Goal: Task Accomplishment & Management: Use online tool/utility

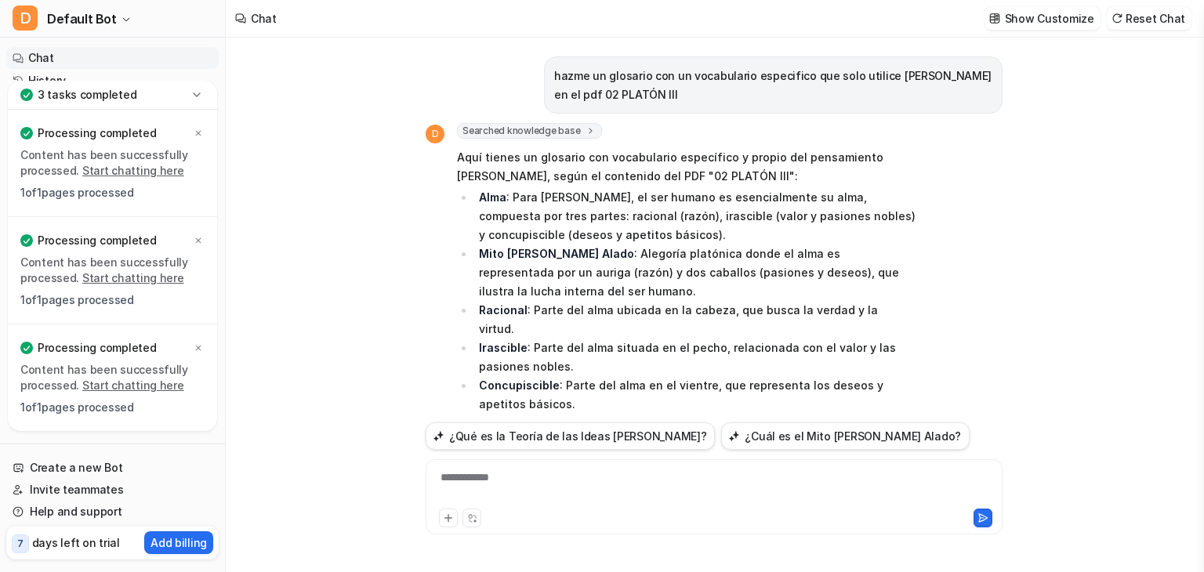
scroll to position [39, 0]
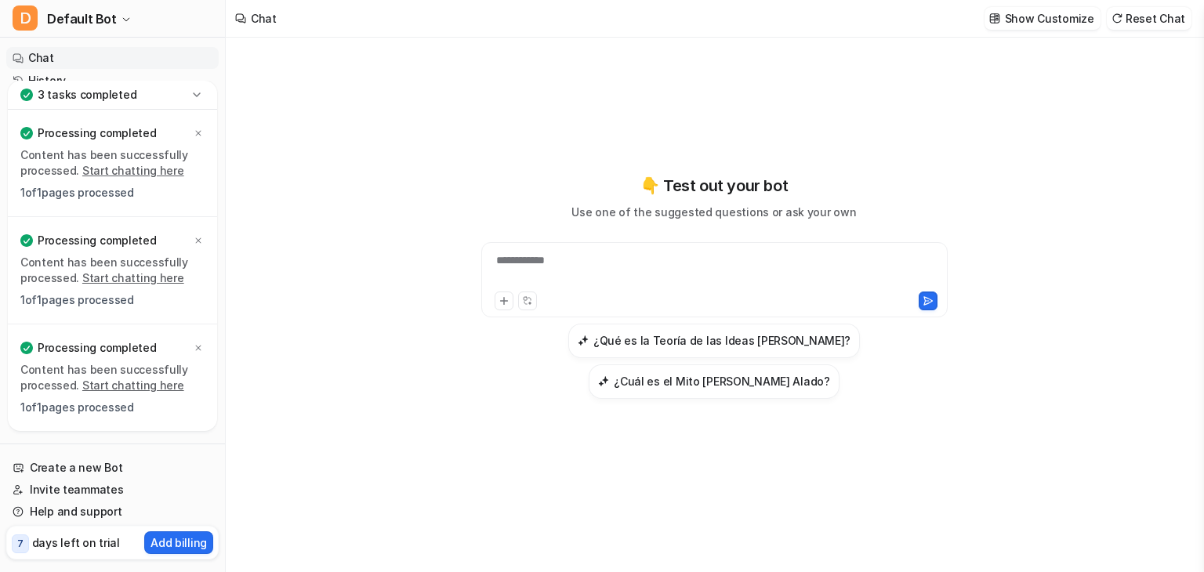
click at [195, 101] on icon at bounding box center [197, 95] width 16 height 16
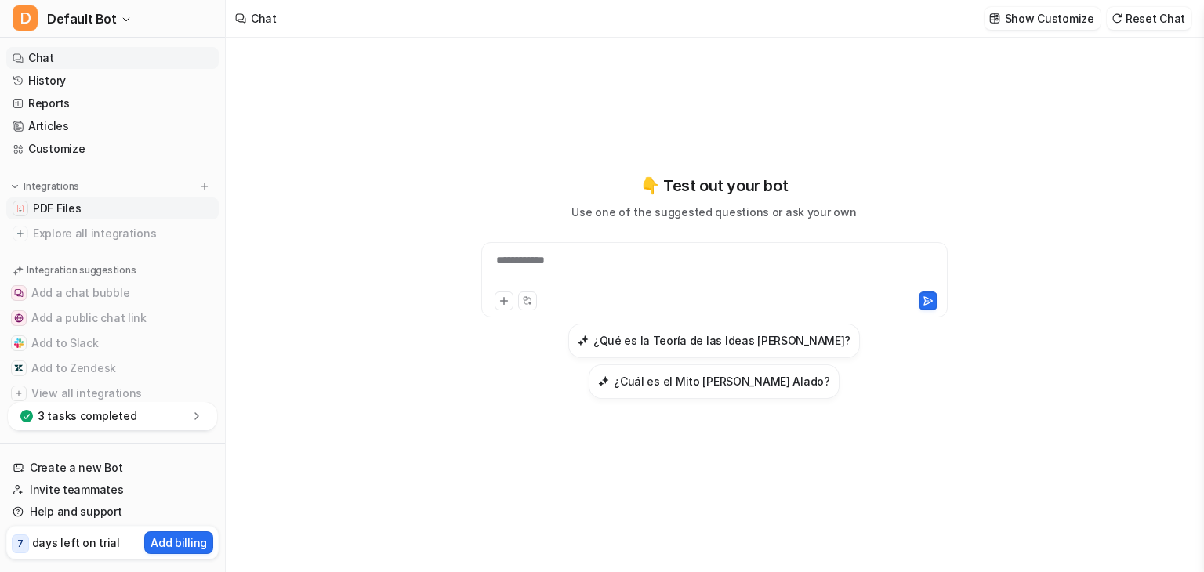
click at [88, 203] on link "PDF Files" at bounding box center [112, 209] width 212 height 22
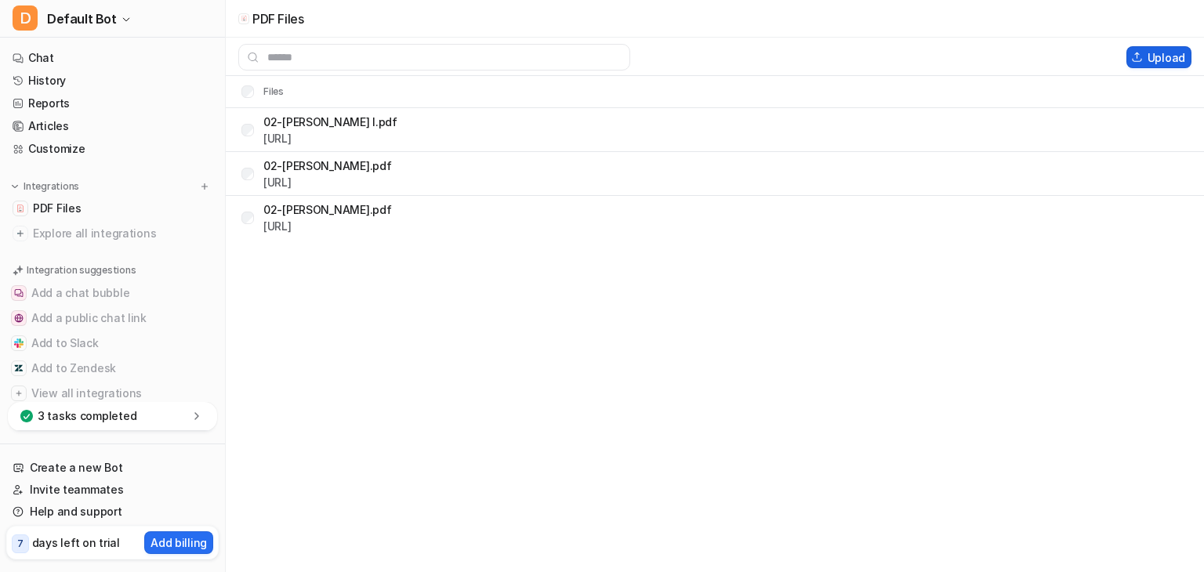
click at [1132, 60] on button "Upload" at bounding box center [1159, 57] width 65 height 22
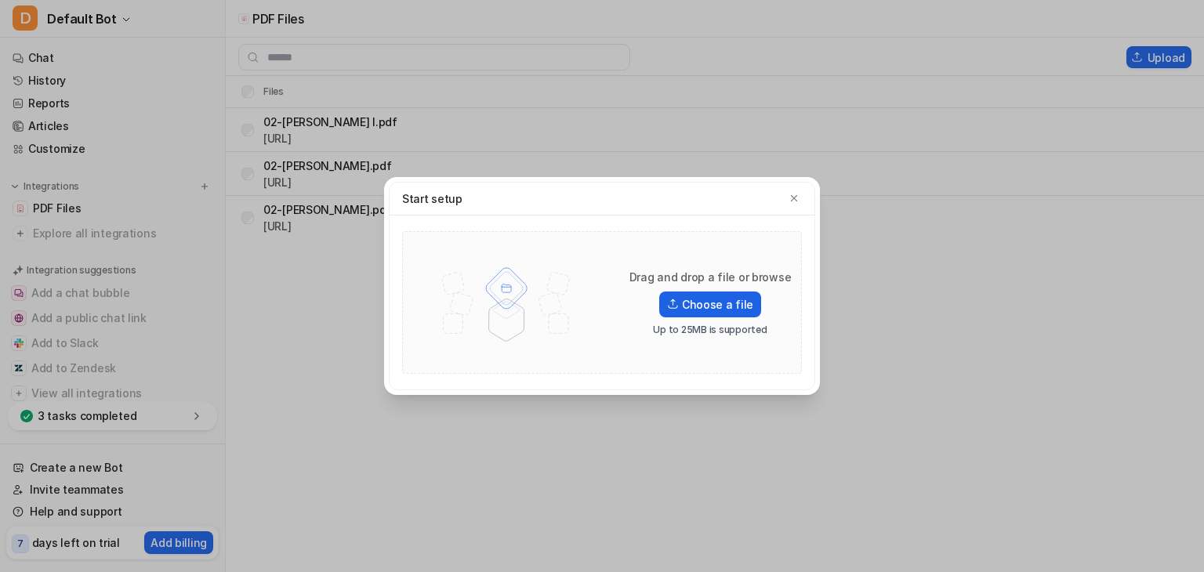
click at [701, 308] on label "Choose a file" at bounding box center [710, 305] width 102 height 26
click at [0, 0] on input "Choose a file" at bounding box center [0, 0] width 0 height 0
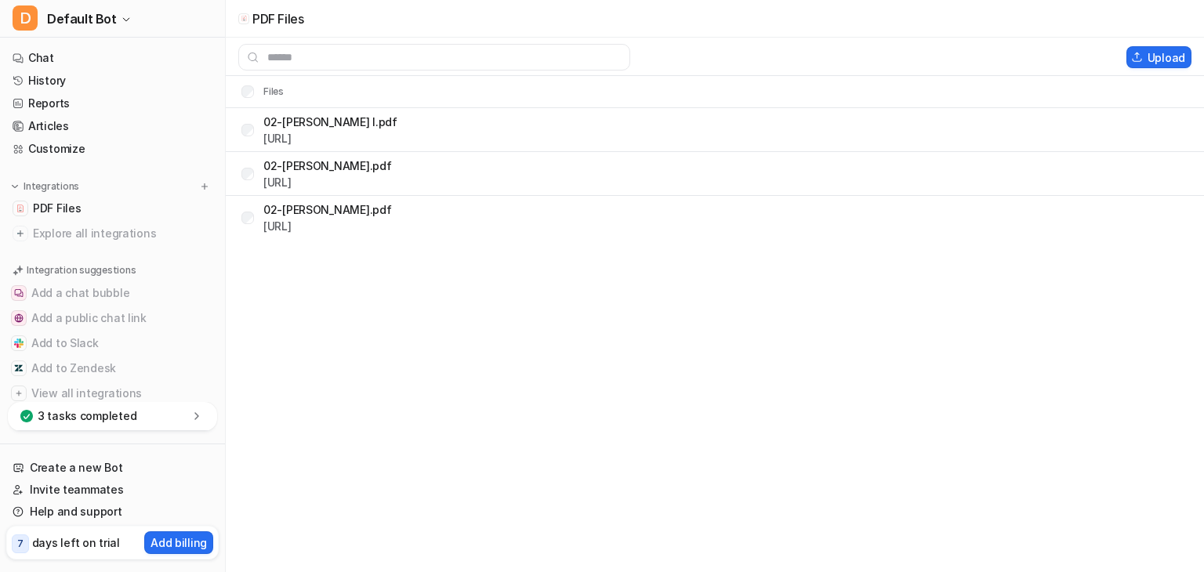
click at [201, 416] on icon at bounding box center [197, 416] width 16 height 16
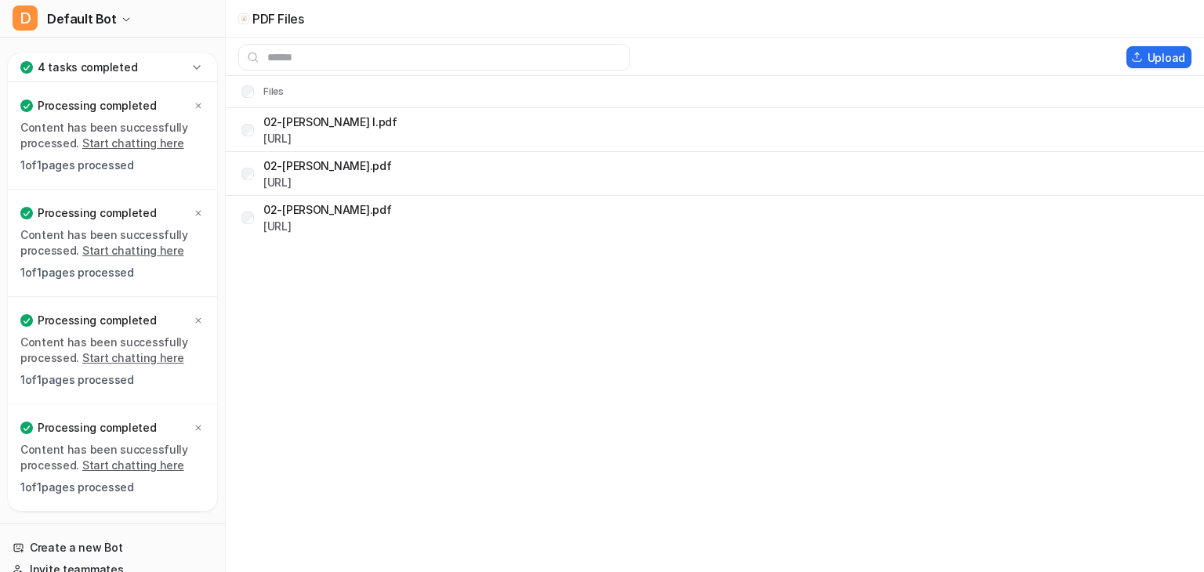
click at [151, 252] on link "Start chatting here" at bounding box center [133, 250] width 102 height 13
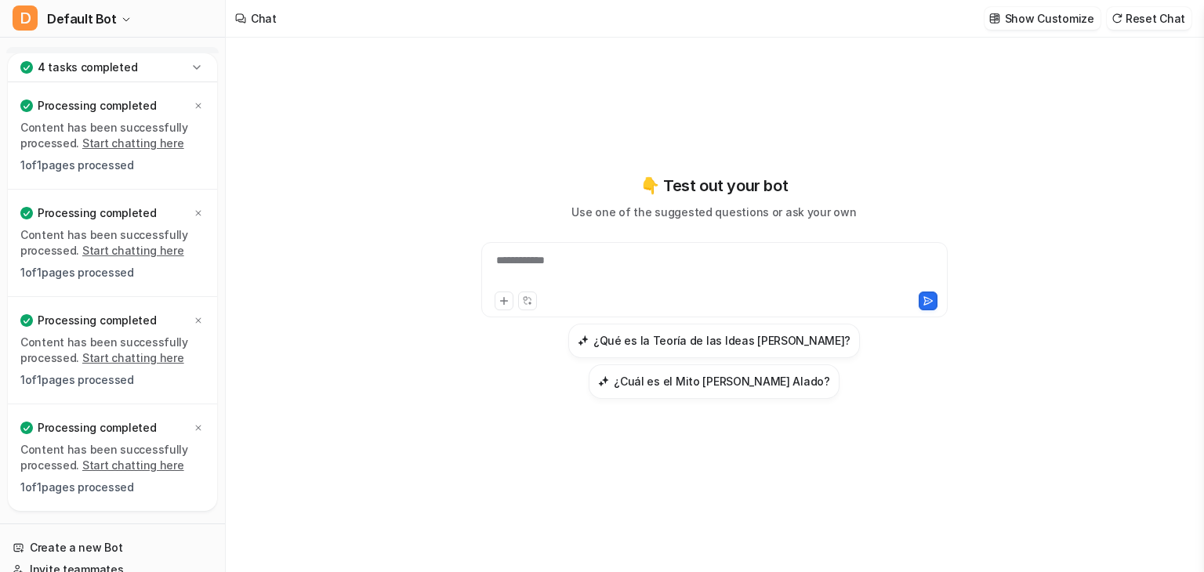
click at [129, 459] on link "Start chatting here" at bounding box center [133, 465] width 102 height 13
click at [154, 361] on link "Start chatting here" at bounding box center [133, 357] width 102 height 13
click at [152, 143] on link "Start chatting here" at bounding box center [133, 142] width 102 height 13
click at [201, 62] on icon at bounding box center [197, 68] width 16 height 16
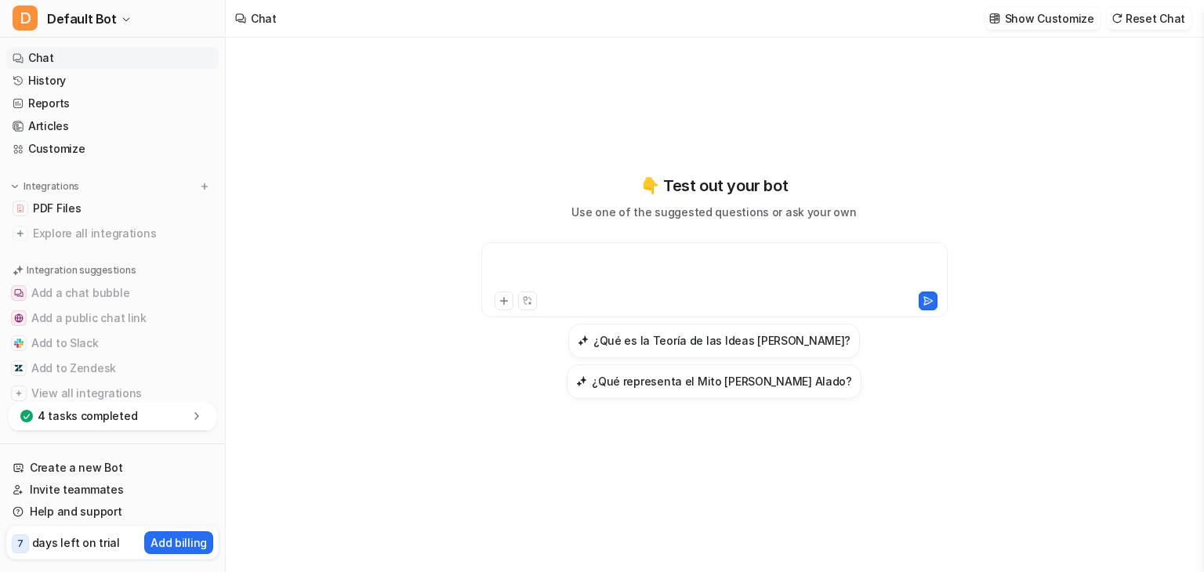
click at [617, 267] on div at bounding box center [714, 270] width 459 height 36
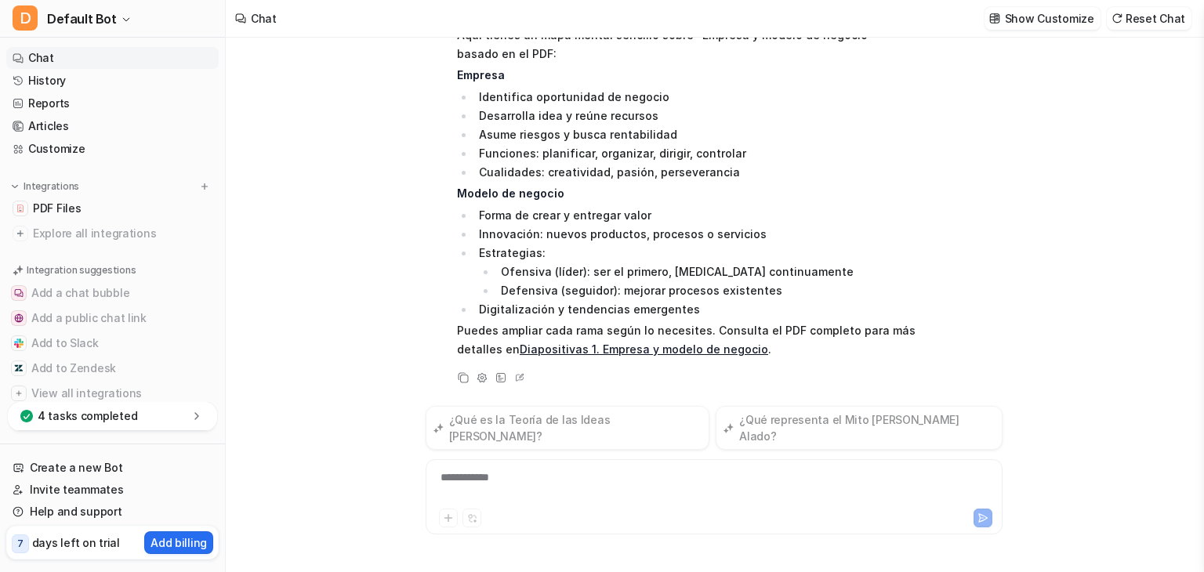
scroll to position [91, 0]
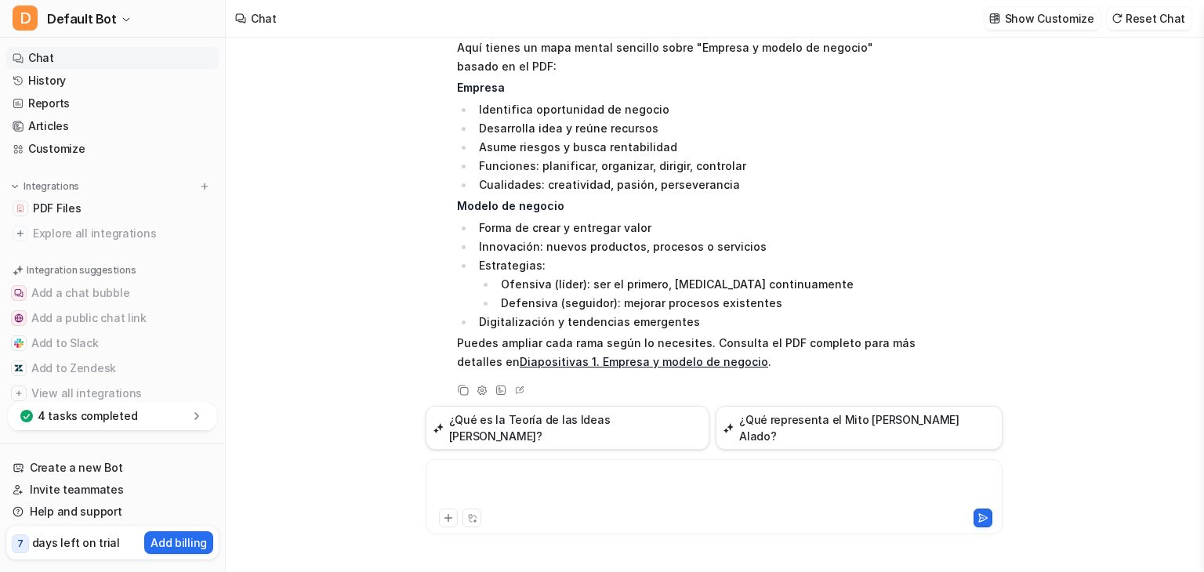
click at [612, 470] on div at bounding box center [714, 488] width 569 height 36
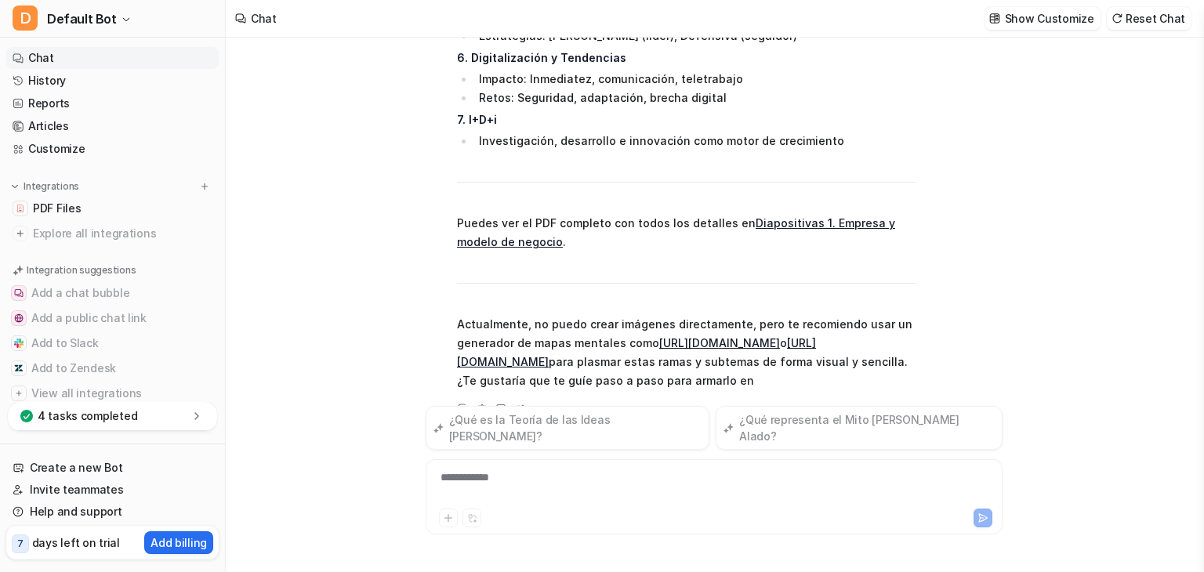
scroll to position [1000, 0]
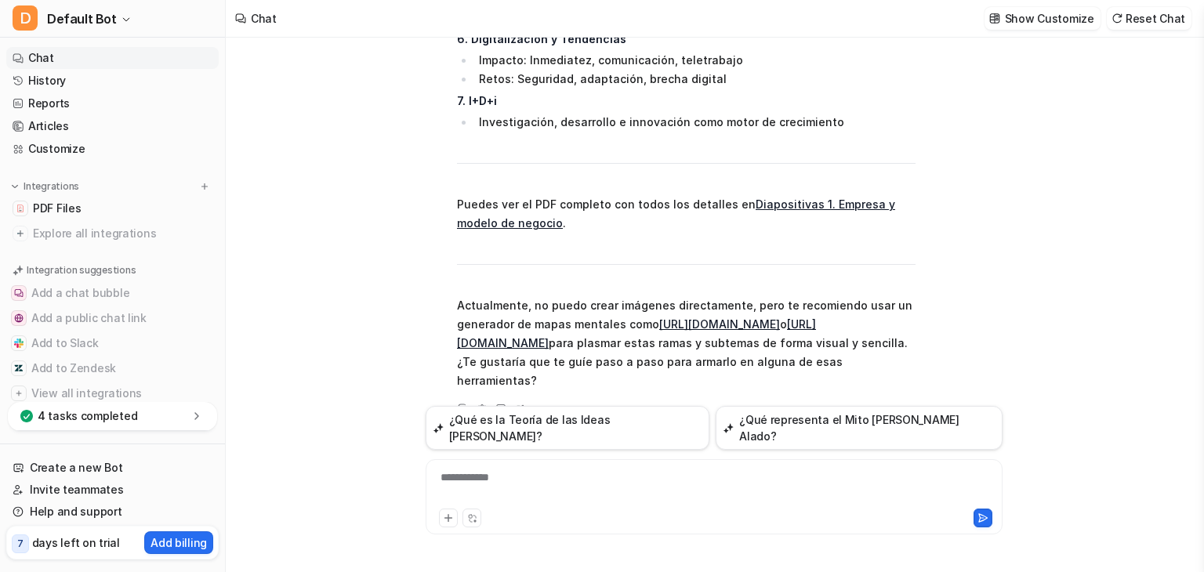
click at [742, 318] on link "[URL][DOMAIN_NAME]" at bounding box center [719, 324] width 121 height 13
